Goal: Transaction & Acquisition: Purchase product/service

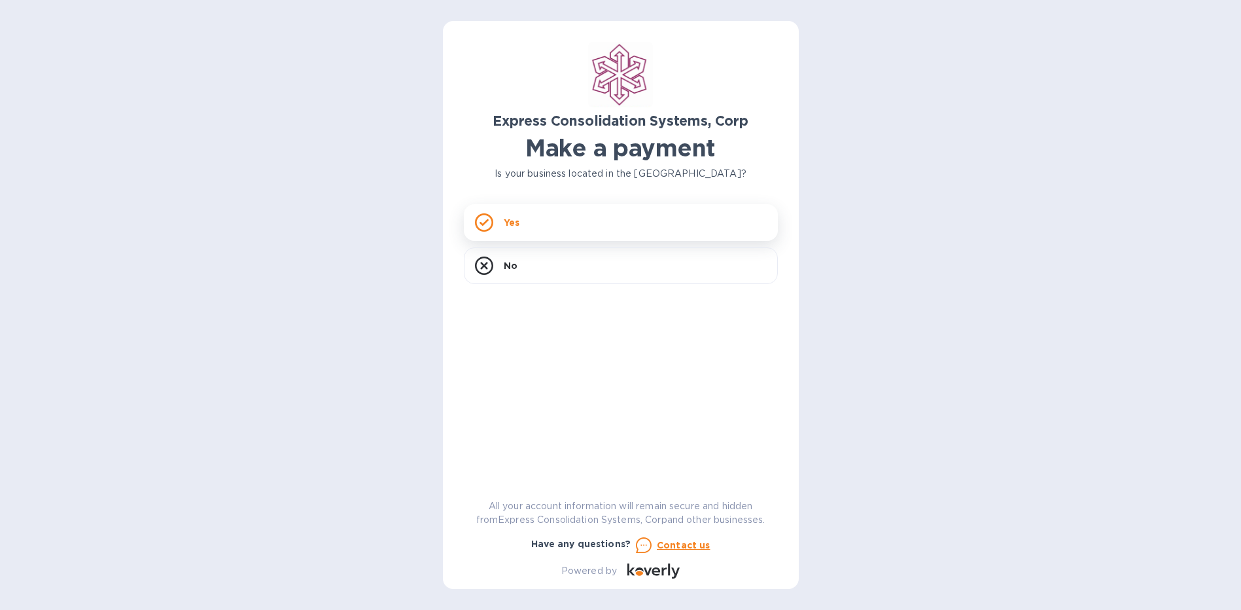
click at [518, 220] on p "Yes" at bounding box center [512, 222] width 16 height 13
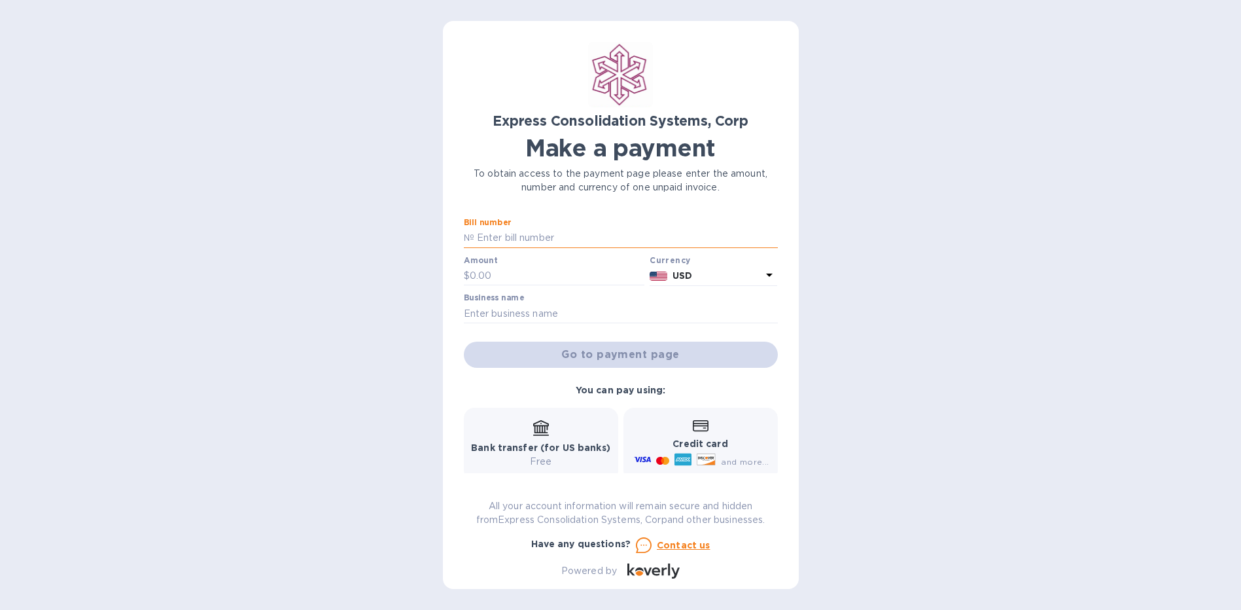
click at [531, 232] on input "text" at bounding box center [626, 238] width 304 height 20
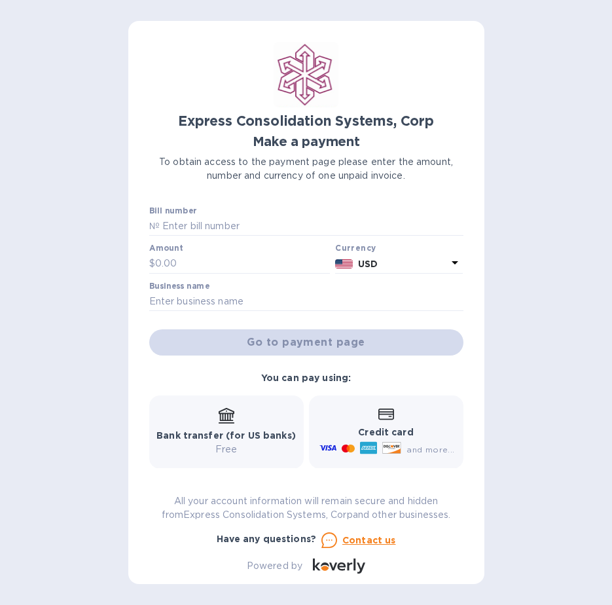
click at [565, 384] on div "Express Consolidation Systems, Corp Make a payment To obtain access to the paym…" at bounding box center [306, 302] width 612 height 605
click at [287, 218] on input "text" at bounding box center [312, 227] width 304 height 20
type input "4"
paste input "20-10-14388-01"
type input "20-10-14388-01"
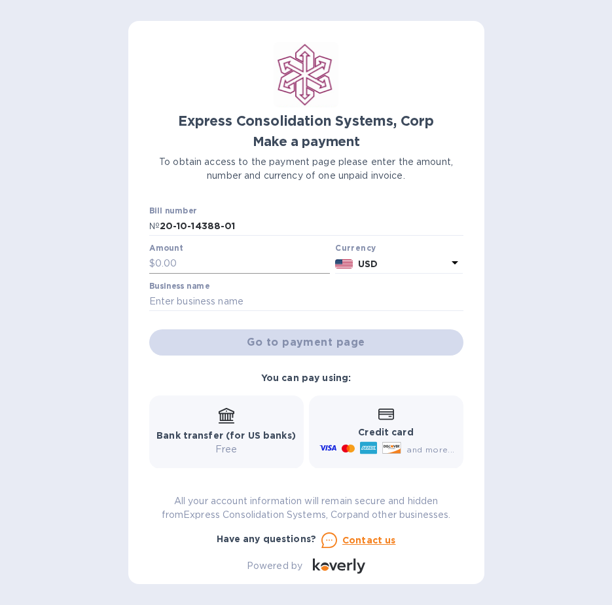
click at [228, 270] on input "text" at bounding box center [242, 264] width 175 height 20
type input "700"
click at [235, 300] on input "text" at bounding box center [306, 302] width 314 height 20
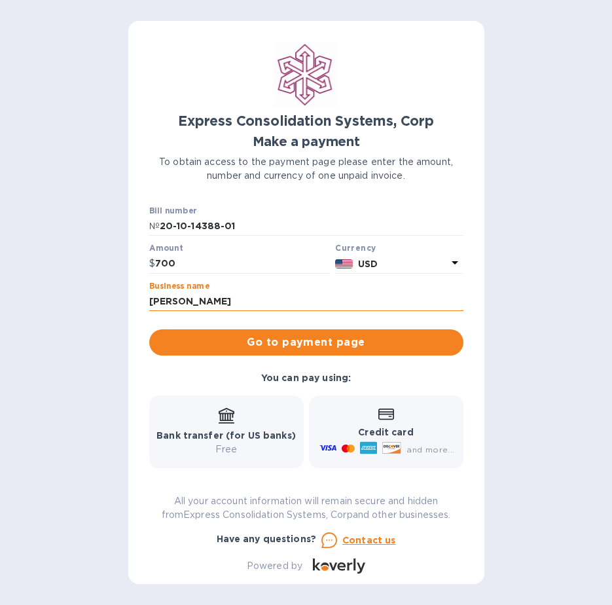
type input "J"
type input "SUREWAN FOOD ENTERPRISES LTD"
click at [279, 331] on button "Go to payment page" at bounding box center [306, 342] width 314 height 26
